Goal: Unclear: Browse casually

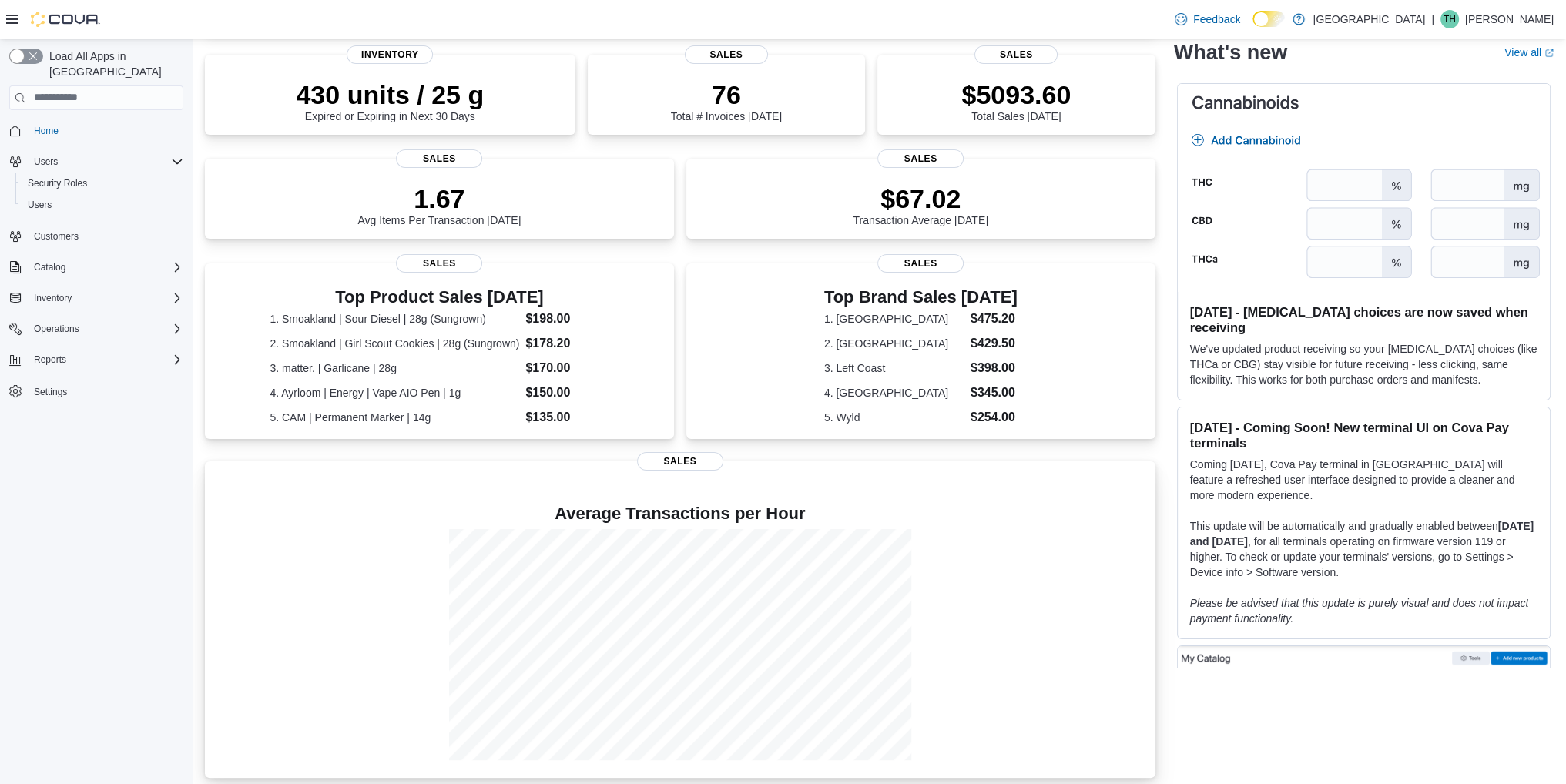
scroll to position [240, 0]
